Goal: Information Seeking & Learning: Learn about a topic

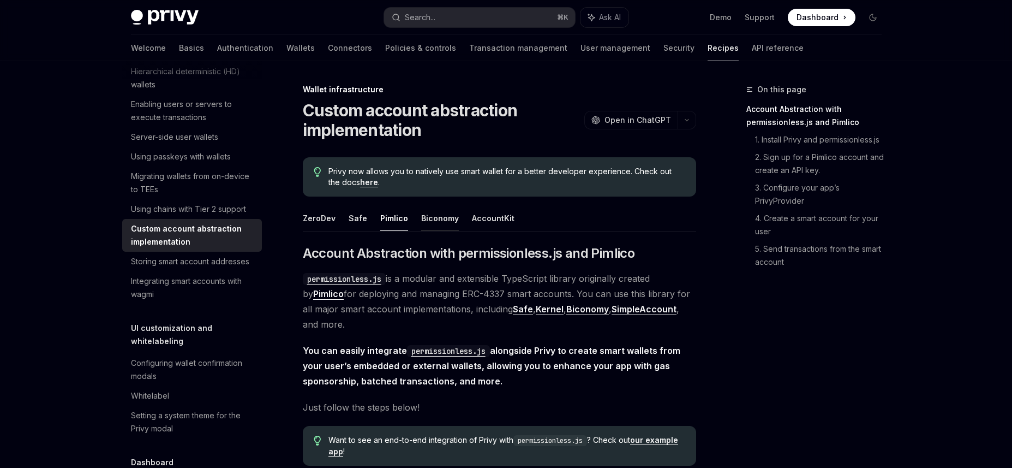
click at [423, 219] on button "Biconomy" at bounding box center [440, 218] width 38 height 26
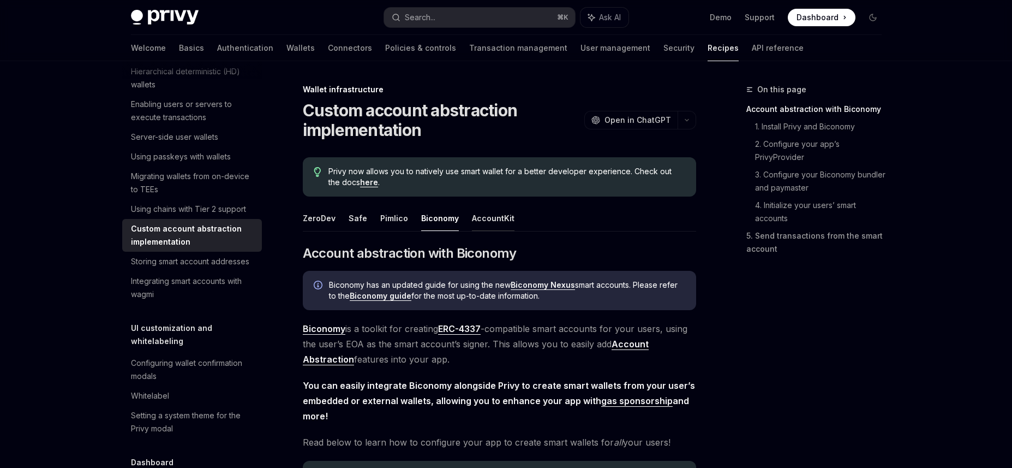
click at [496, 219] on button "AccountKit" at bounding box center [493, 218] width 43 height 26
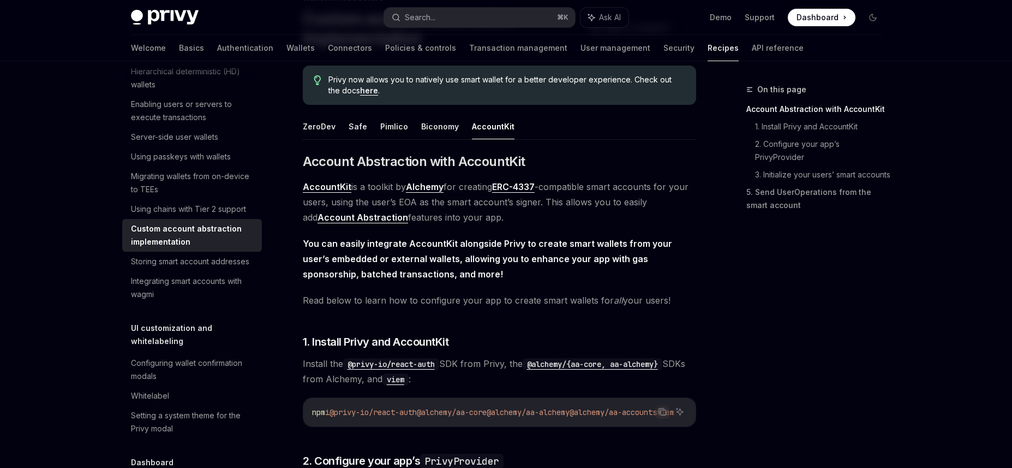
scroll to position [87, 0]
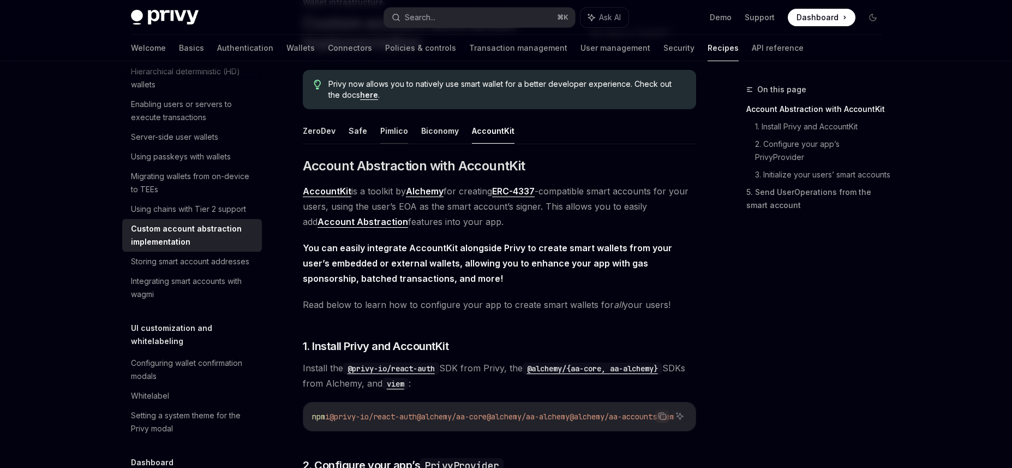
click at [392, 131] on button "Pimlico" at bounding box center [394, 131] width 28 height 26
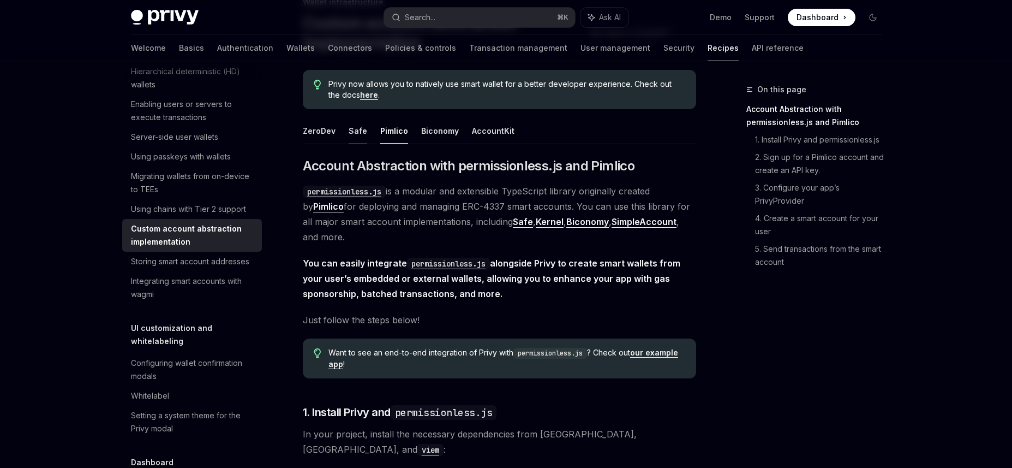
click at [350, 133] on button "Safe" at bounding box center [358, 131] width 19 height 26
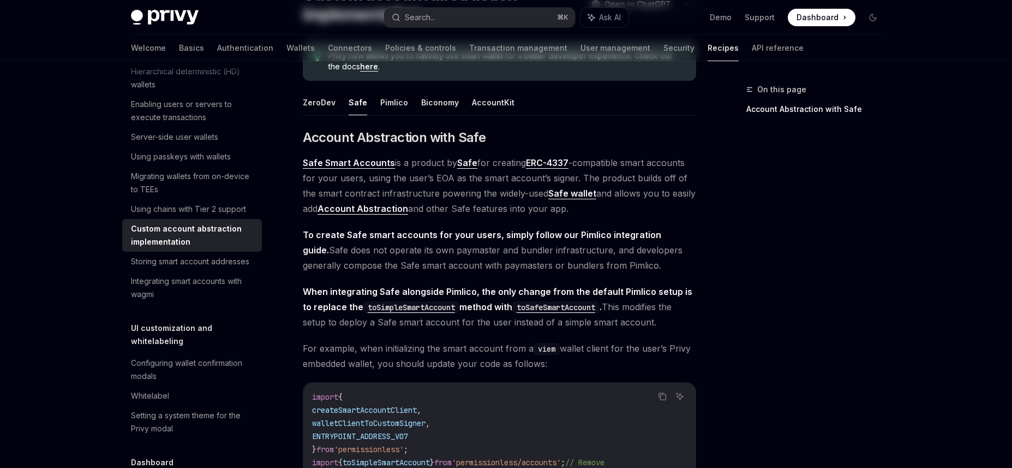
scroll to position [17, 0]
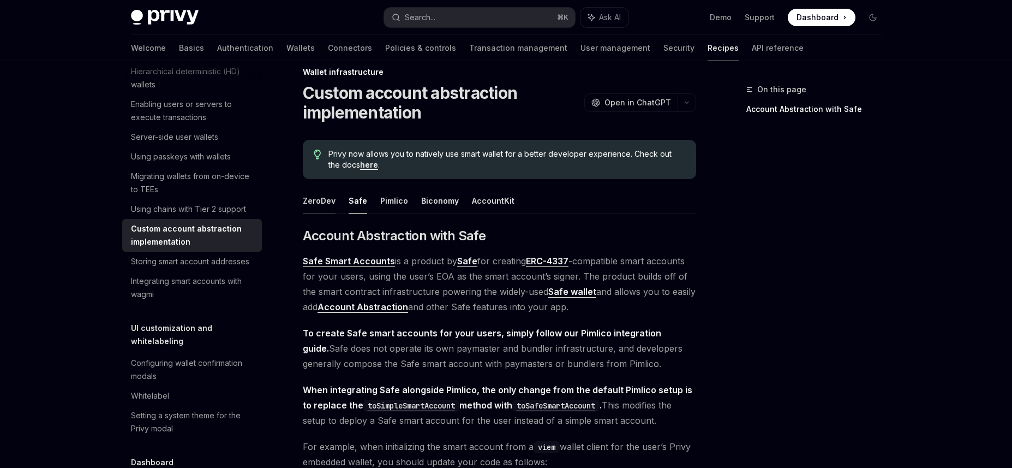
click at [317, 202] on button "ZeroDev" at bounding box center [319, 201] width 33 height 26
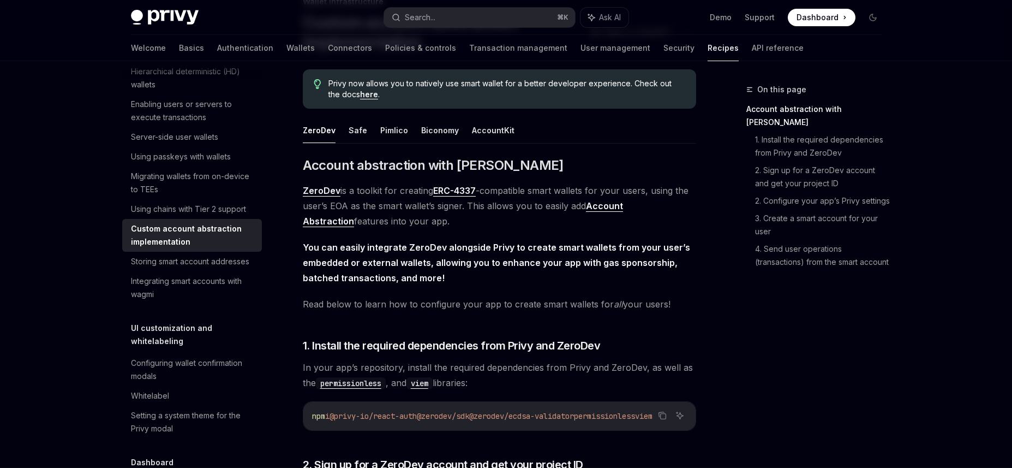
scroll to position [96, 0]
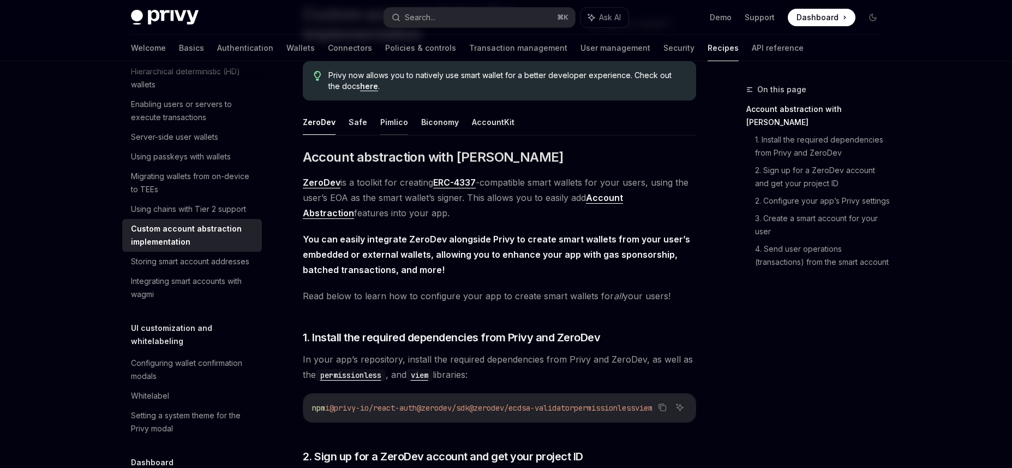
click at [389, 122] on button "Pimlico" at bounding box center [394, 122] width 28 height 26
type textarea "*"
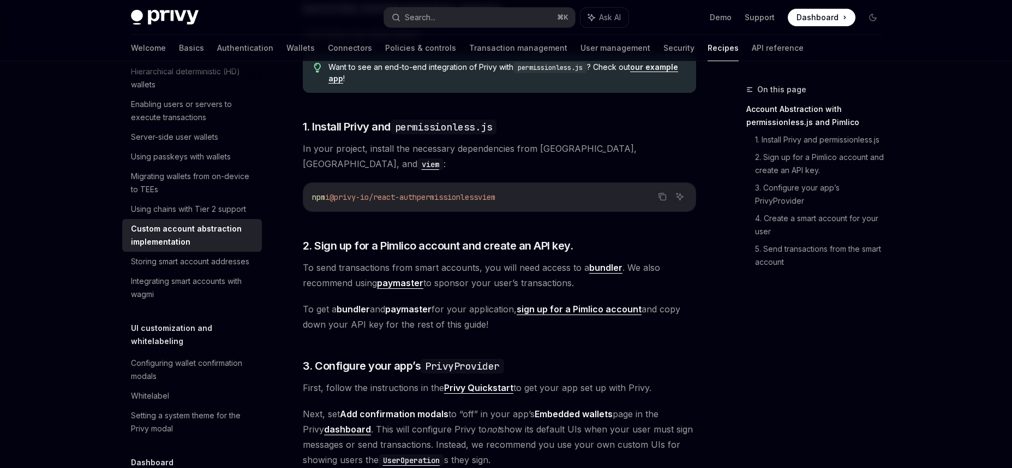
scroll to position [375, 0]
